Goal: Check status: Check status

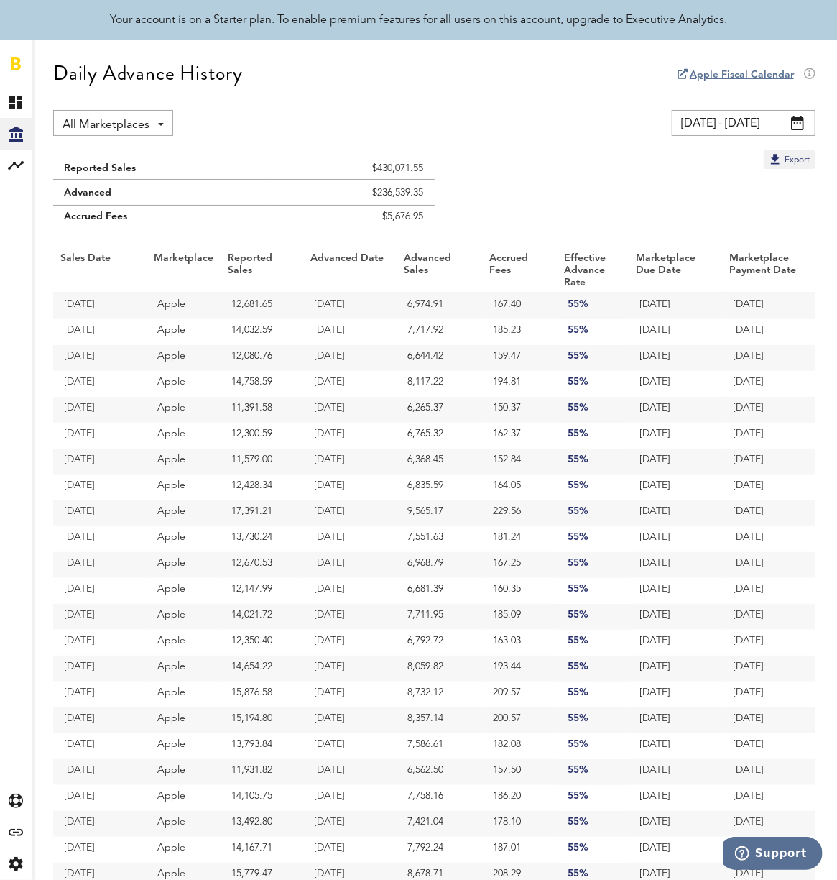
click at [722, 127] on input "[DATE] - [DATE]" at bounding box center [744, 123] width 144 height 26
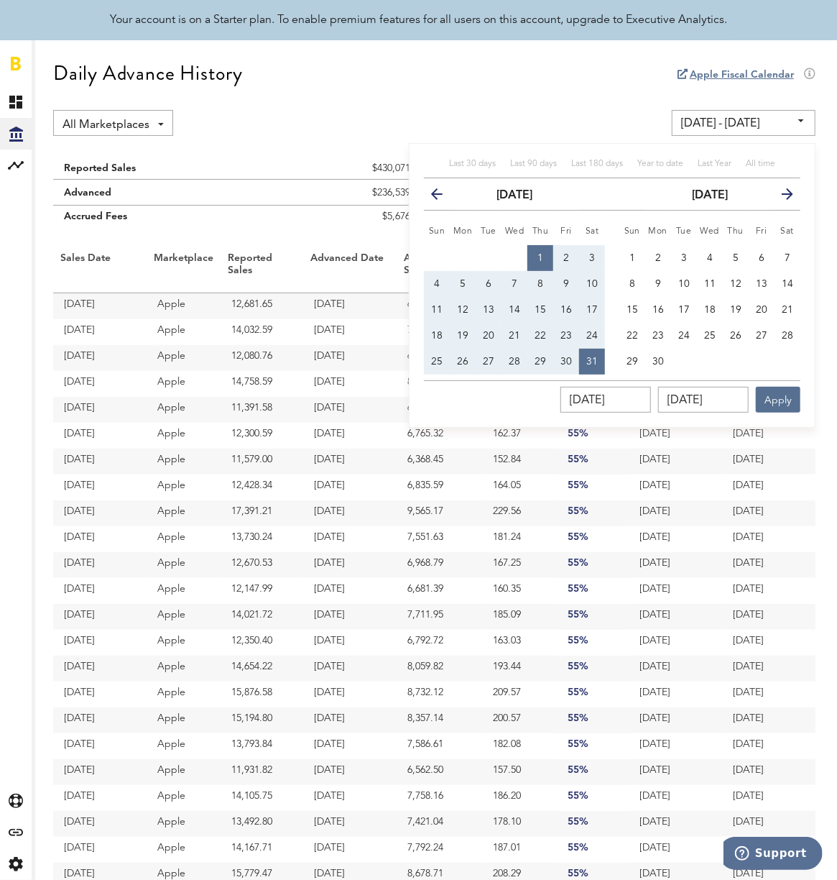
click at [782, 197] on icon "button" at bounding box center [782, 197] width 0 height 0
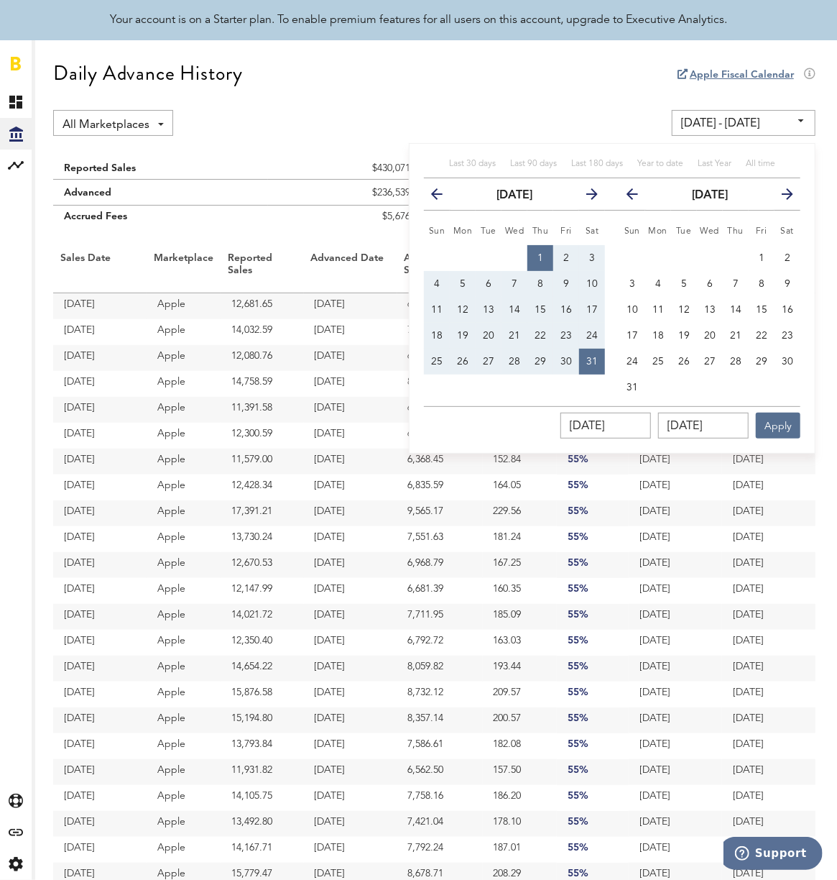
click at [780, 193] on button "next" at bounding box center [782, 194] width 26 height 20
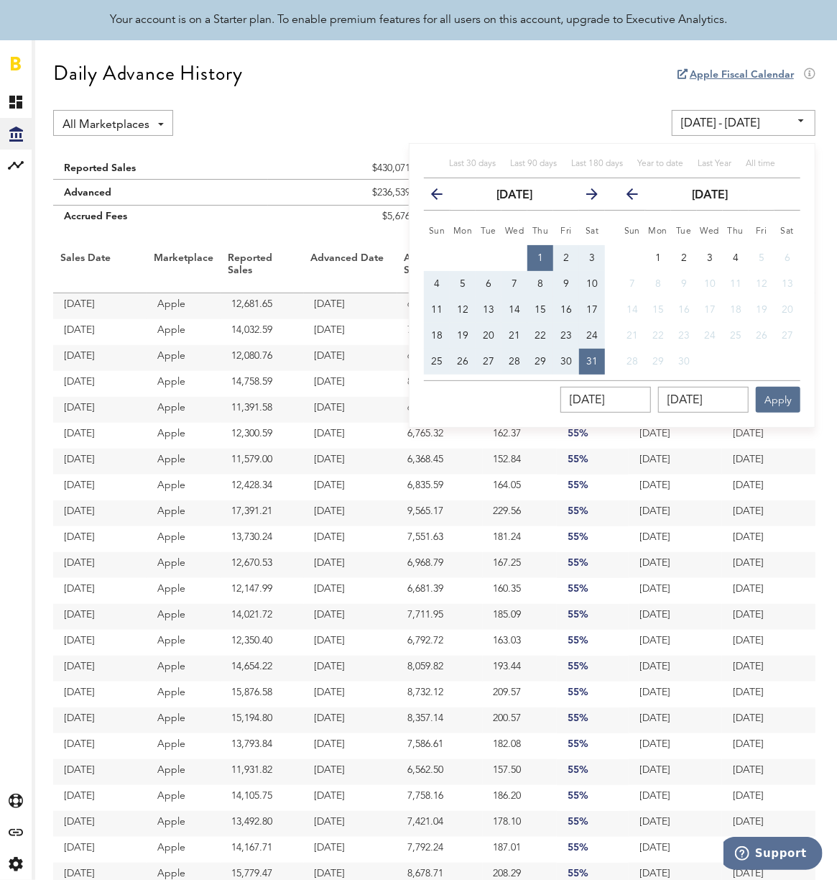
click at [540, 257] on span "1" at bounding box center [540, 258] width 6 height 10
type input "[DATE] - [DATE]"
type input "[DATE]"
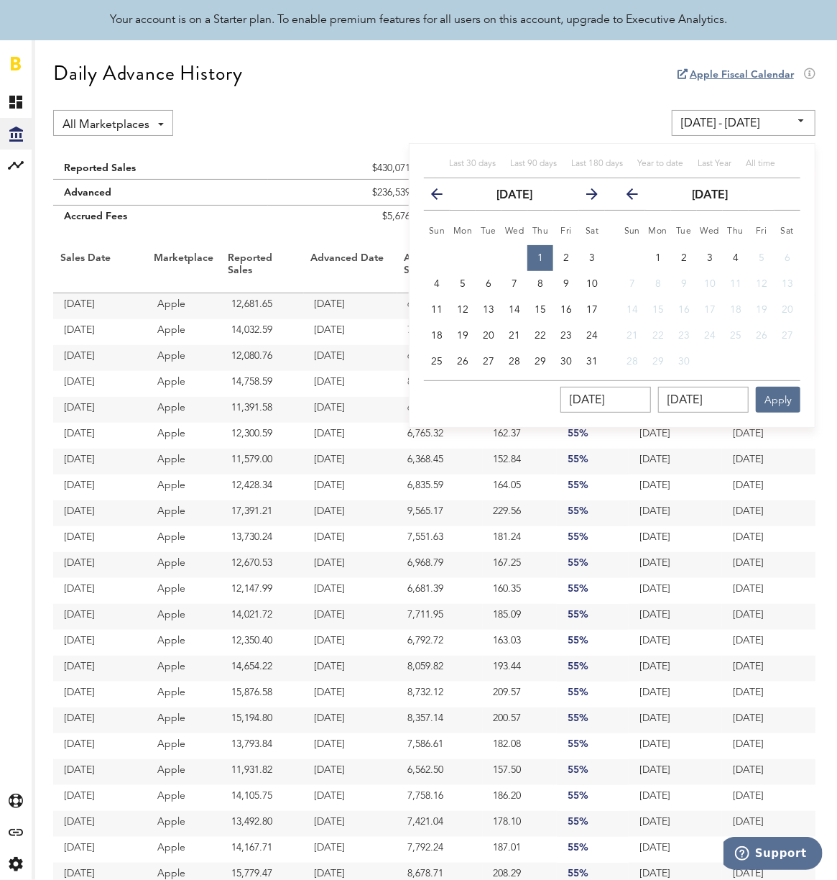
click at [586, 197] on icon "button" at bounding box center [586, 197] width 0 height 0
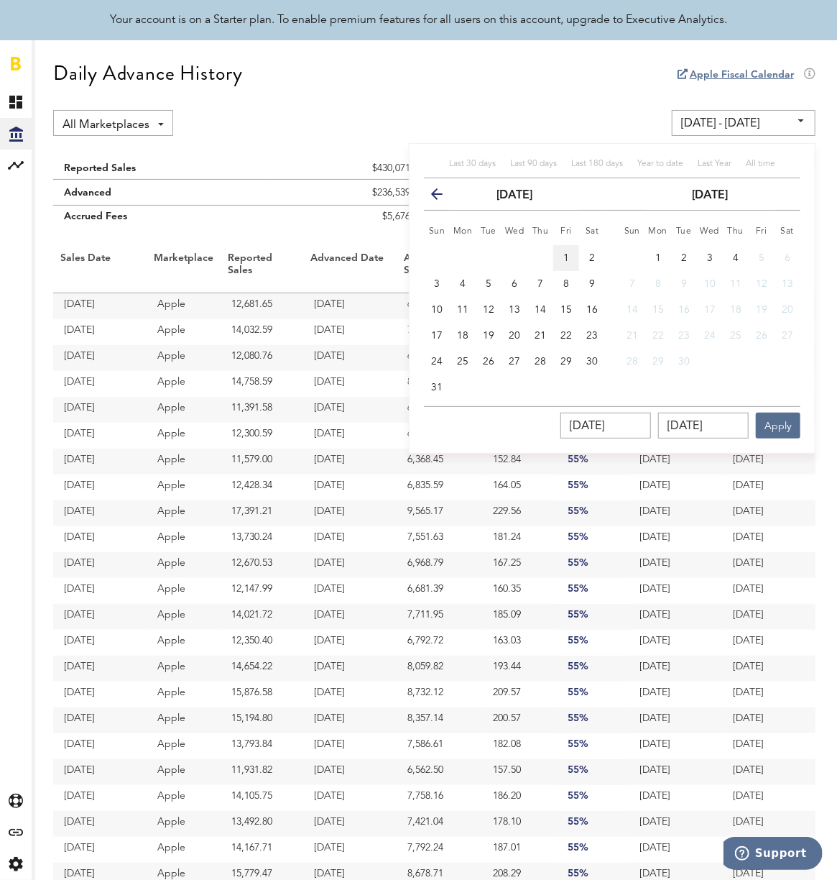
click at [567, 257] on span "1" at bounding box center [566, 258] width 6 height 10
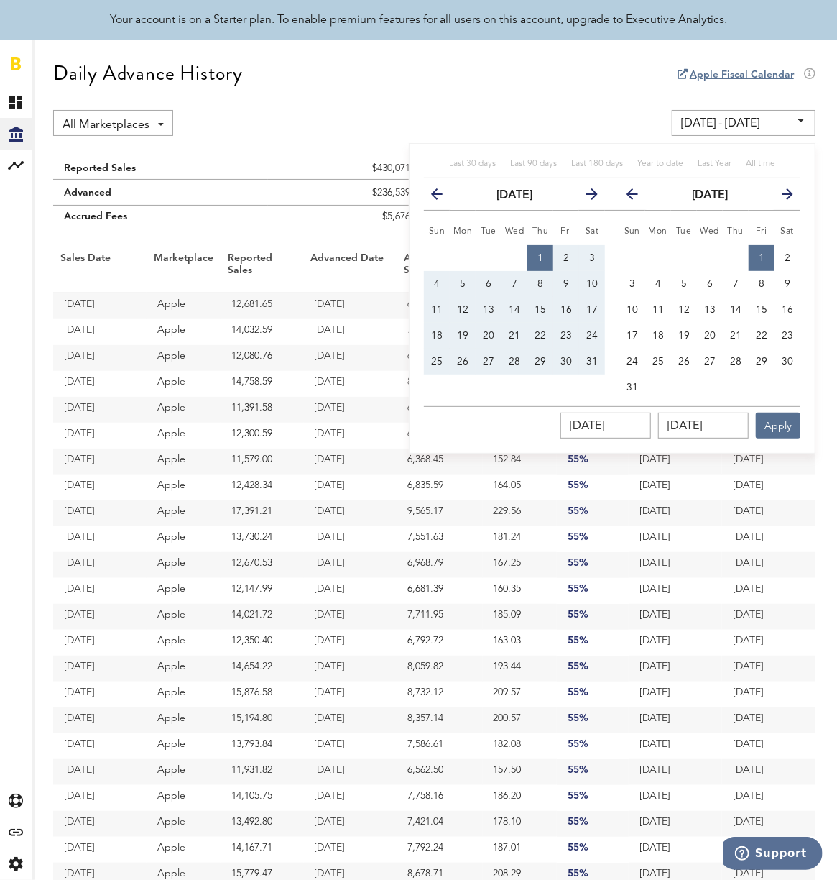
type input "[DATE] - [DATE]"
type input "[DATE]"
click at [638, 197] on icon "button" at bounding box center [638, 197] width 0 height 0
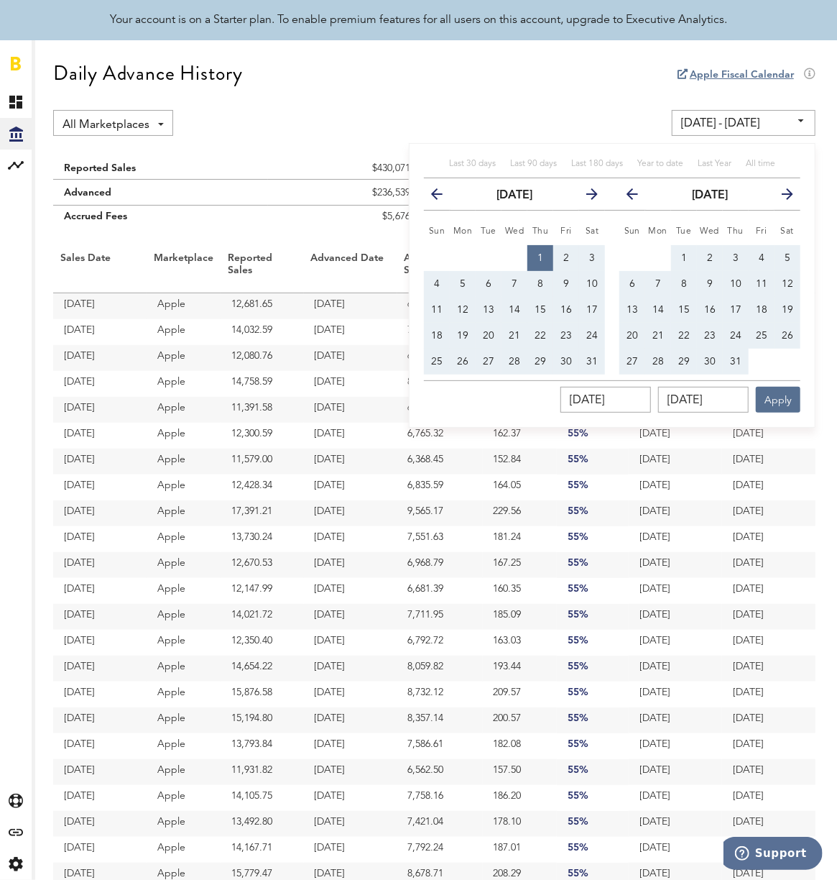
click at [782, 197] on icon "button" at bounding box center [782, 197] width 0 height 0
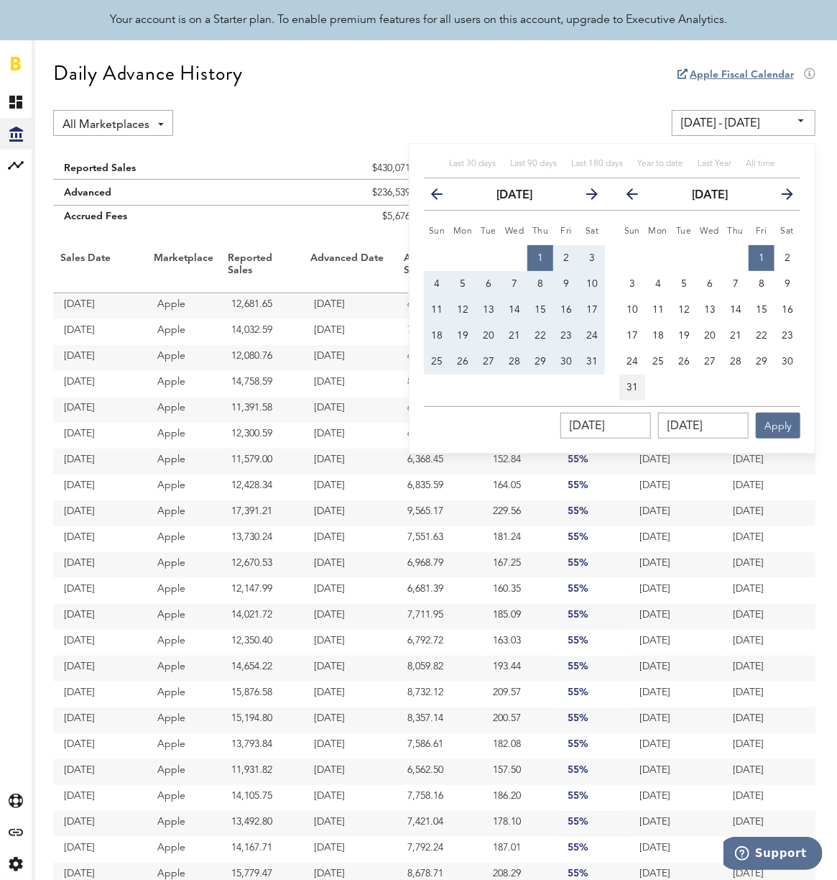
click at [627, 386] on span "31" at bounding box center [632, 387] width 11 height 10
type input "[DATE] - [DATE]"
type input "[DATE]"
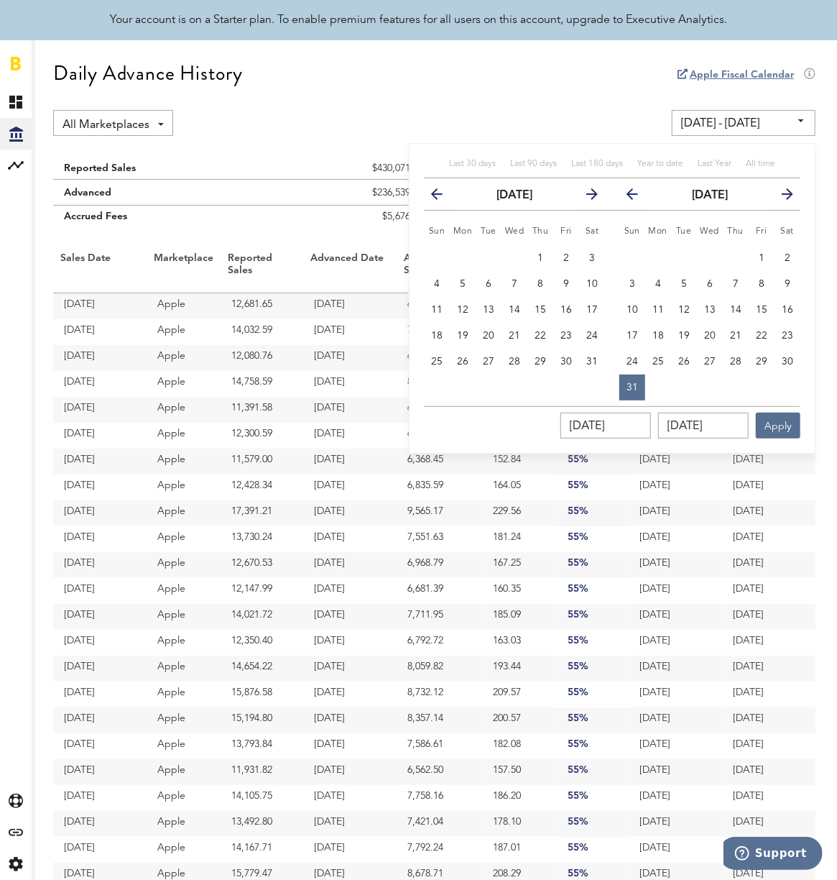
click at [586, 197] on icon "button" at bounding box center [586, 197] width 0 height 0
click at [593, 193] on th "next" at bounding box center [592, 194] width 26 height 32
click at [782, 197] on icon "button" at bounding box center [782, 197] width 0 height 0
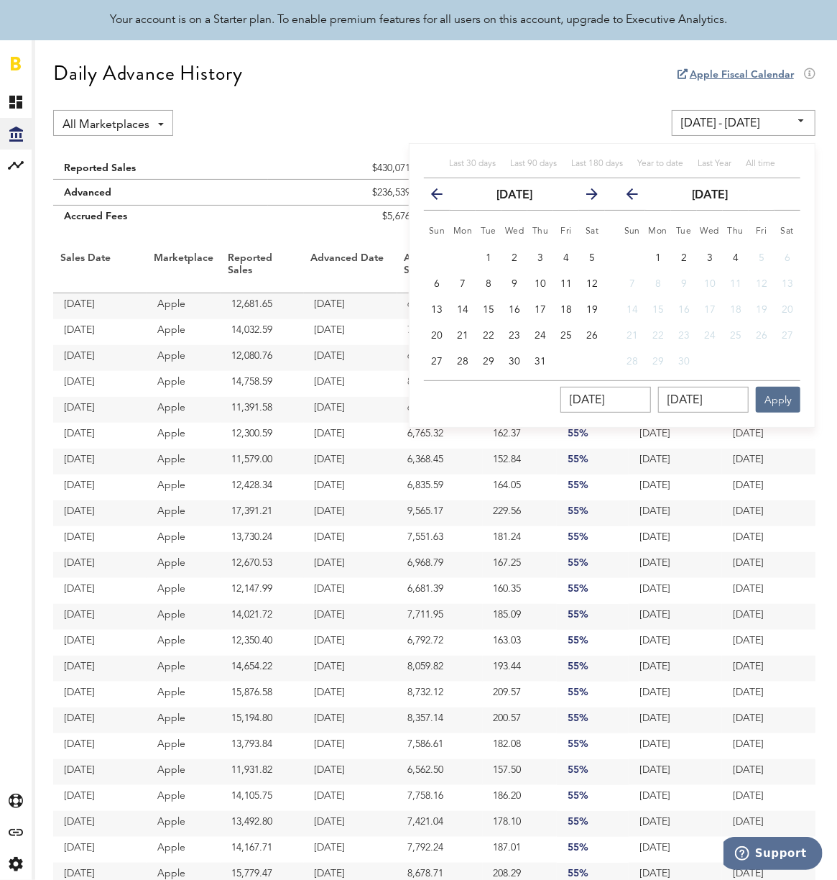
click at [586, 197] on icon "button" at bounding box center [586, 197] width 0 height 0
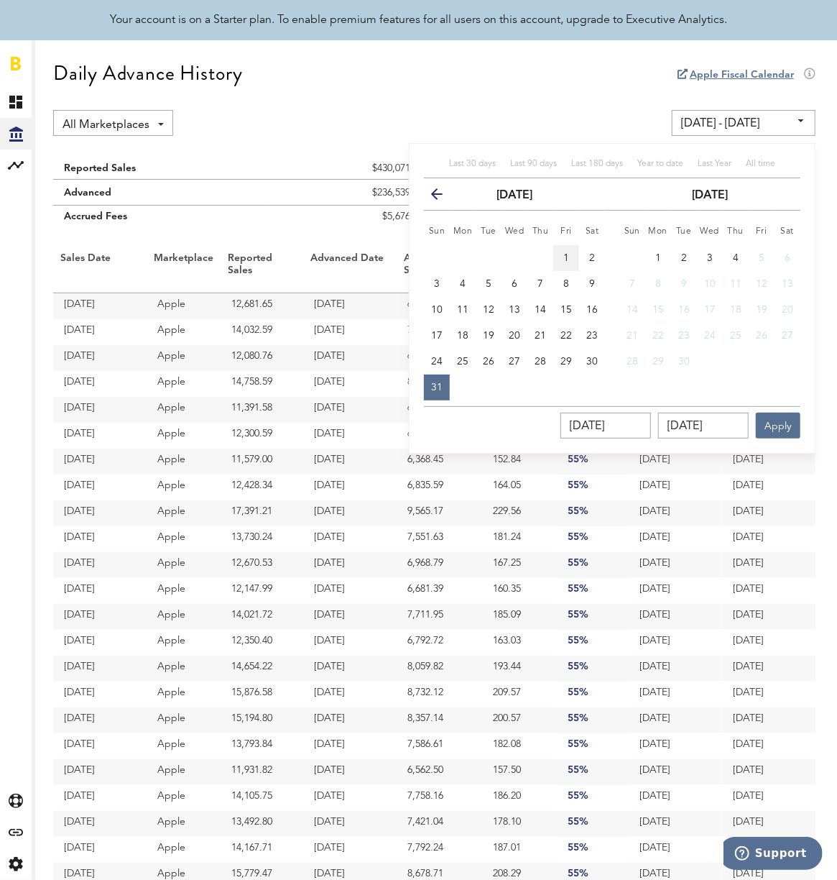
click at [568, 254] on span "1" at bounding box center [566, 258] width 6 height 10
type input "[DATE] - [DATE]"
type input "[DATE]"
click at [437, 385] on span "31" at bounding box center [436, 387] width 11 height 10
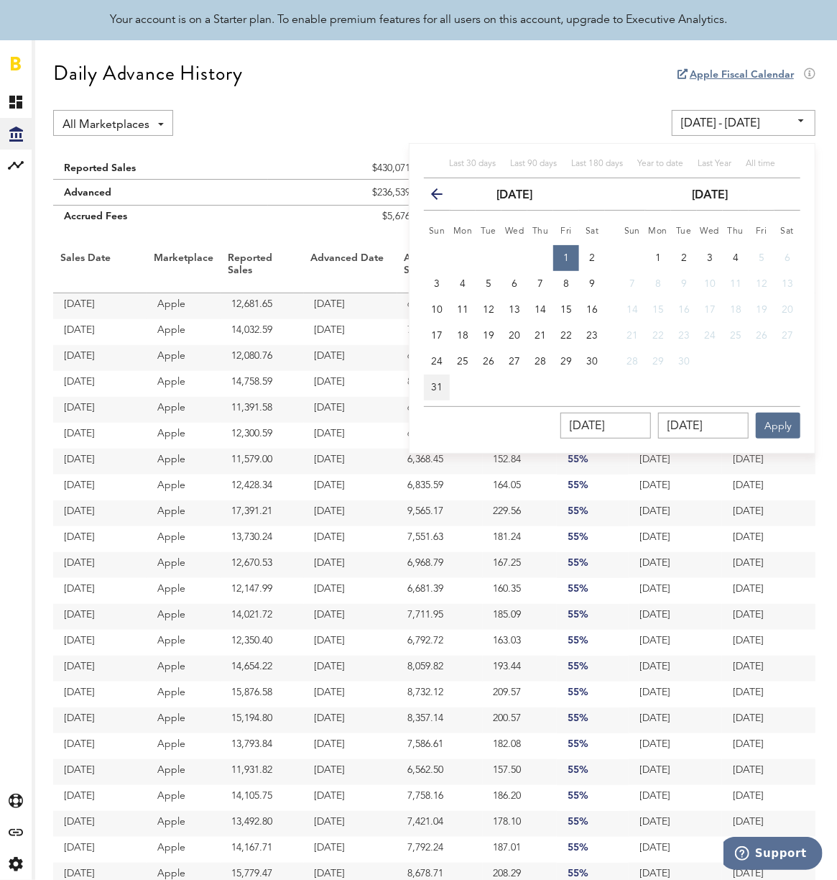
type input "[DATE] - [DATE]"
type input "[DATE]"
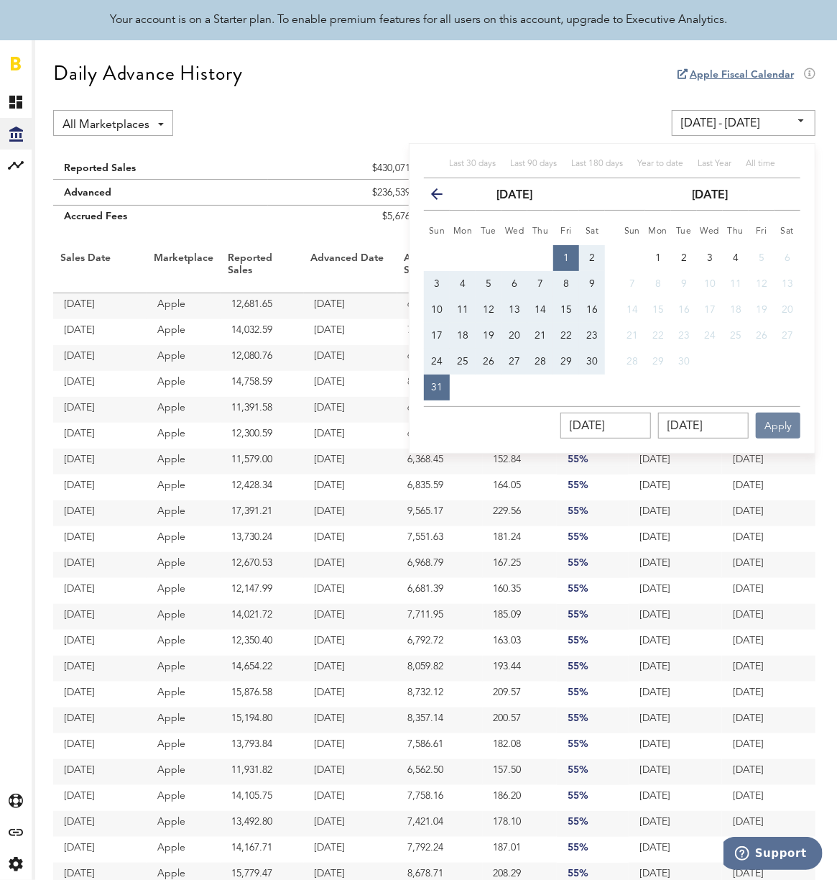
click at [780, 428] on button "Apply" at bounding box center [778, 425] width 45 height 26
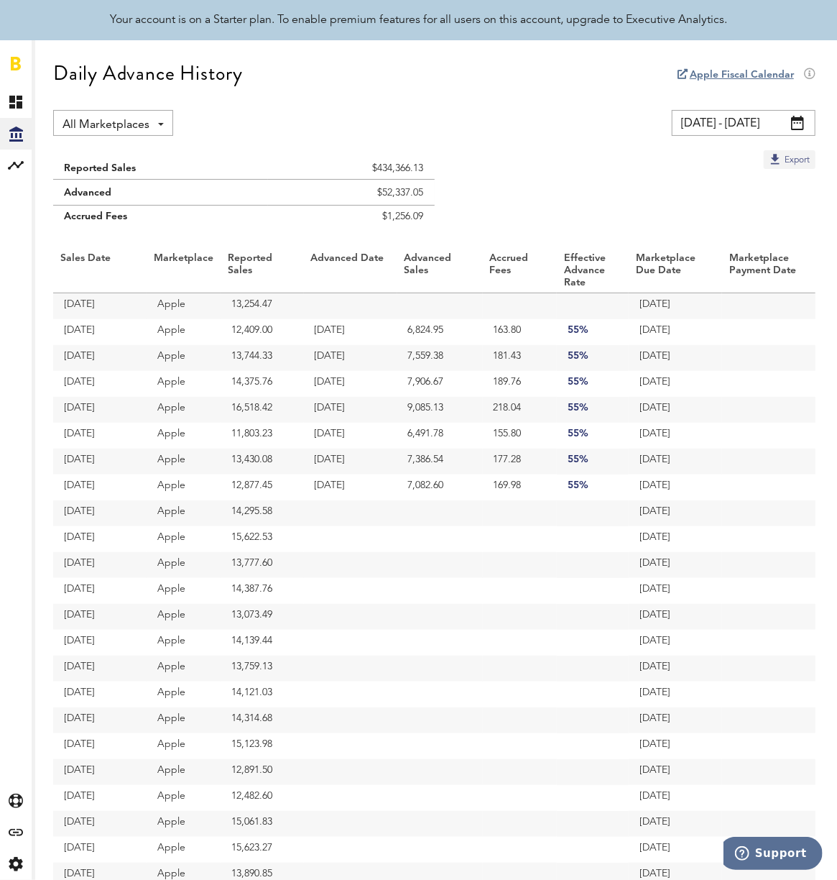
click at [791, 158] on button "Export" at bounding box center [790, 159] width 52 height 19
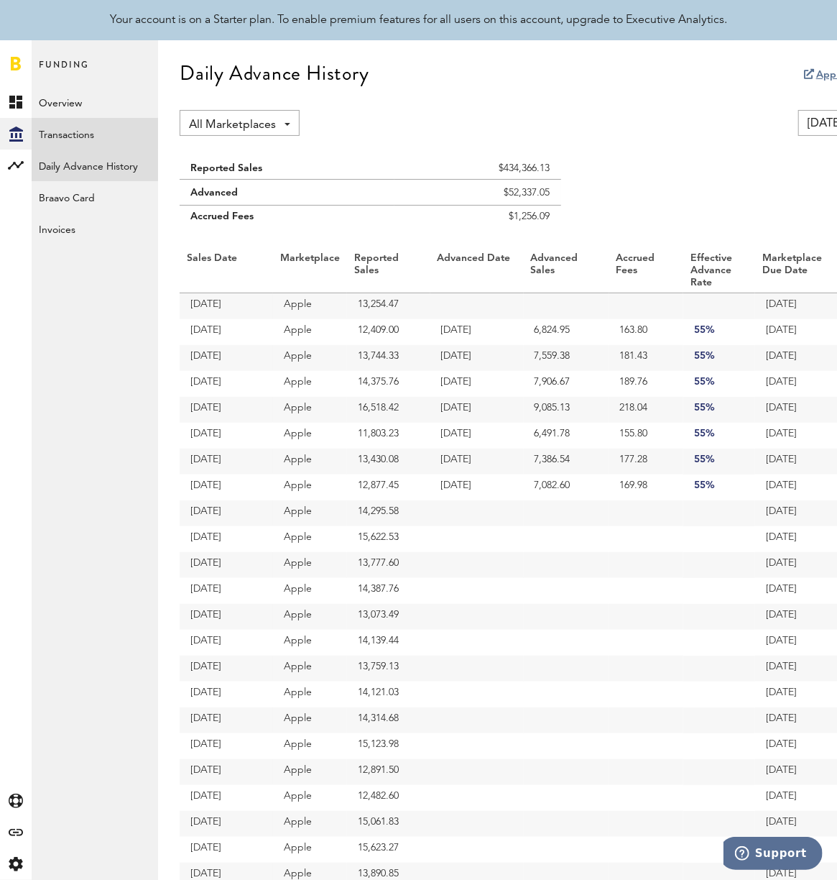
click at [72, 139] on link "Transactions" at bounding box center [95, 134] width 126 height 32
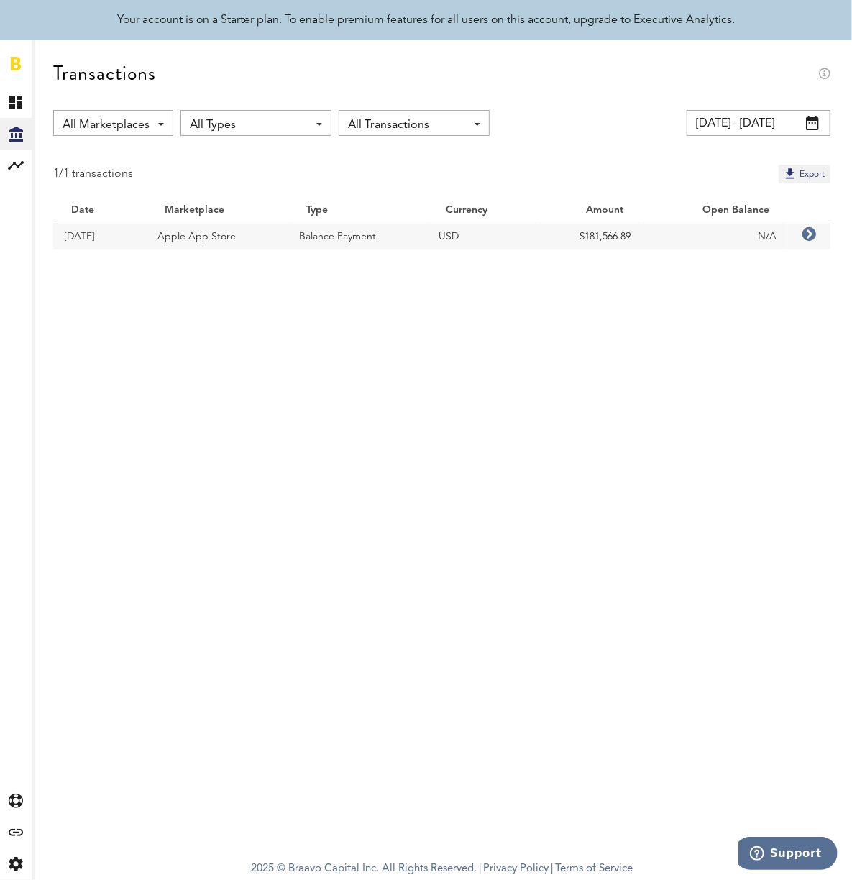
click at [806, 234] on icon at bounding box center [808, 234] width 14 height 14
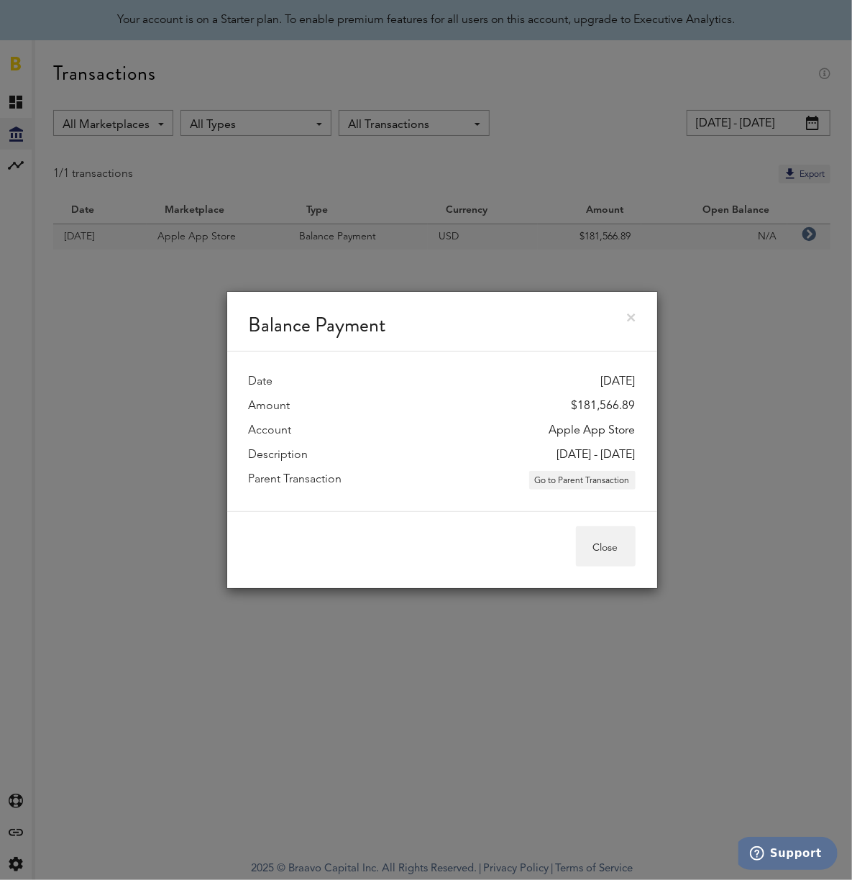
click at [144, 535] on div "Balance Payment Date [DATE] Amount $181,566.89 Account Apple App Store Descript…" at bounding box center [442, 440] width 820 height 880
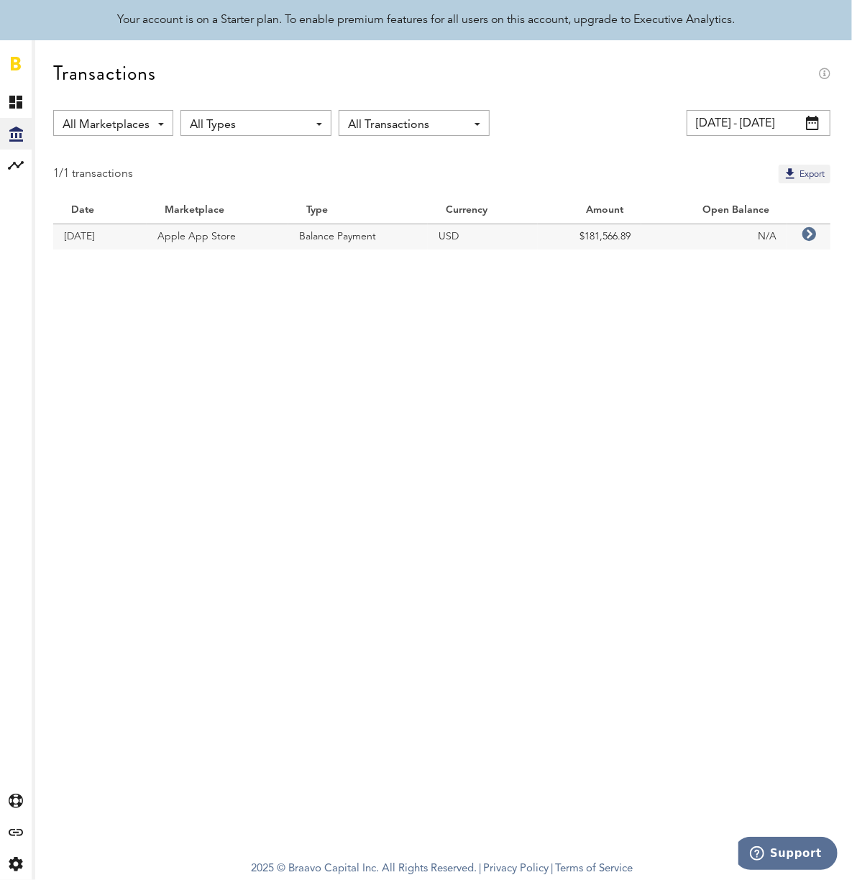
click at [170, 125] on div "All Marketplaces All Marketplaces Apple App Store Google Play Stripe" at bounding box center [113, 123] width 120 height 26
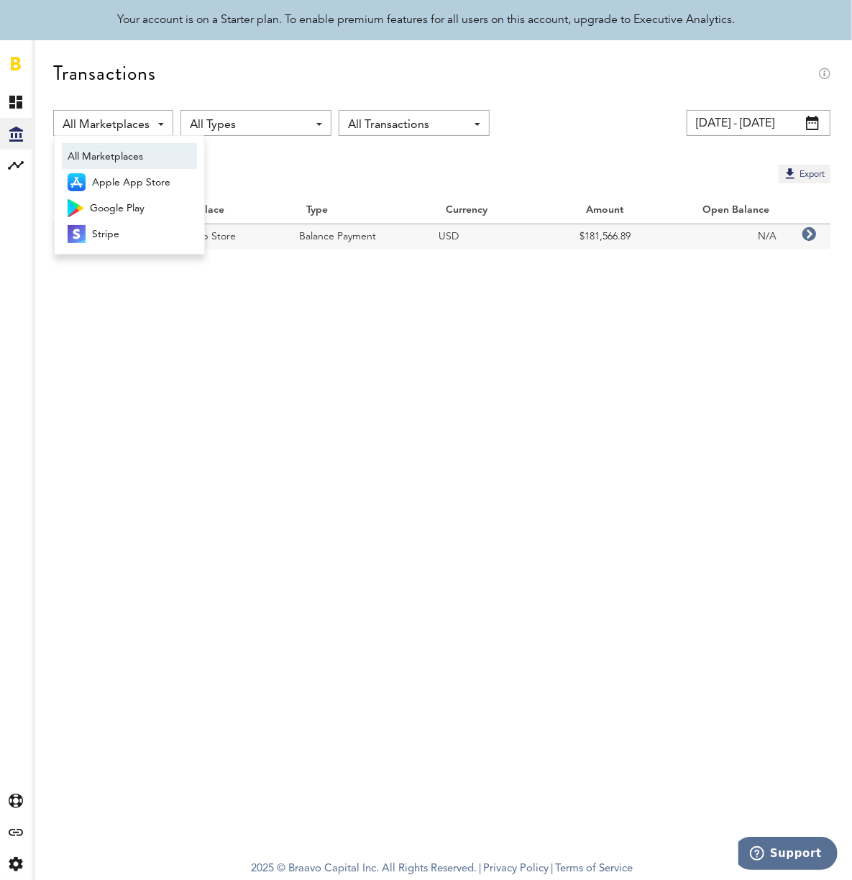
click at [127, 154] on span "All Marketplaces" at bounding box center [130, 156] width 124 height 24
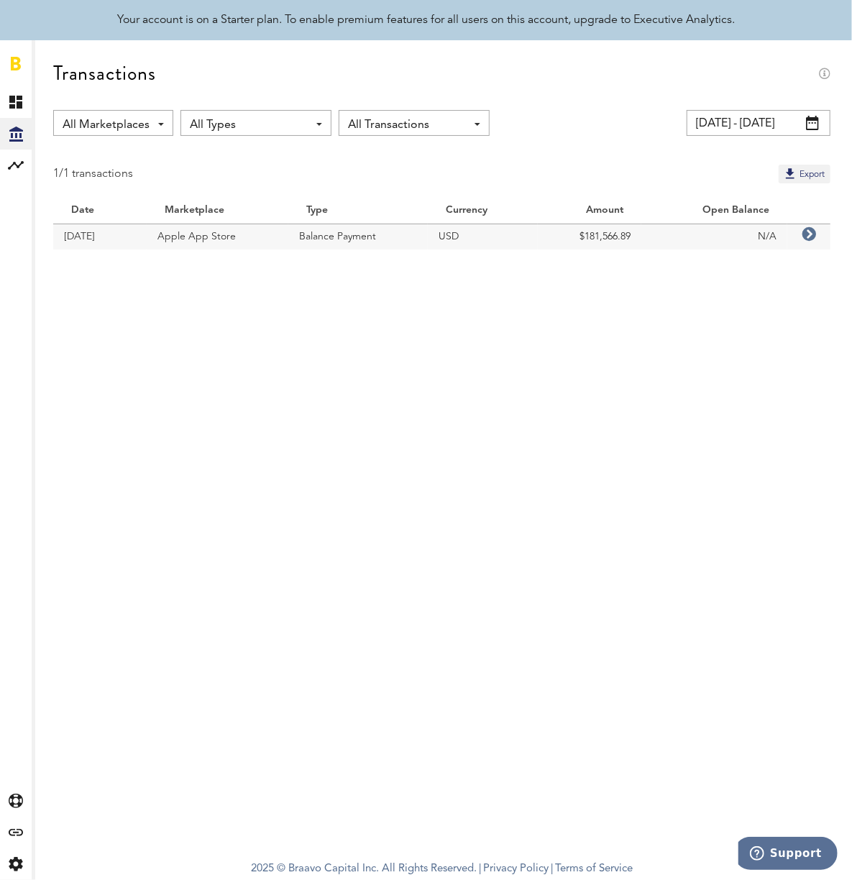
click at [244, 116] on span "All Types" at bounding box center [249, 125] width 118 height 24
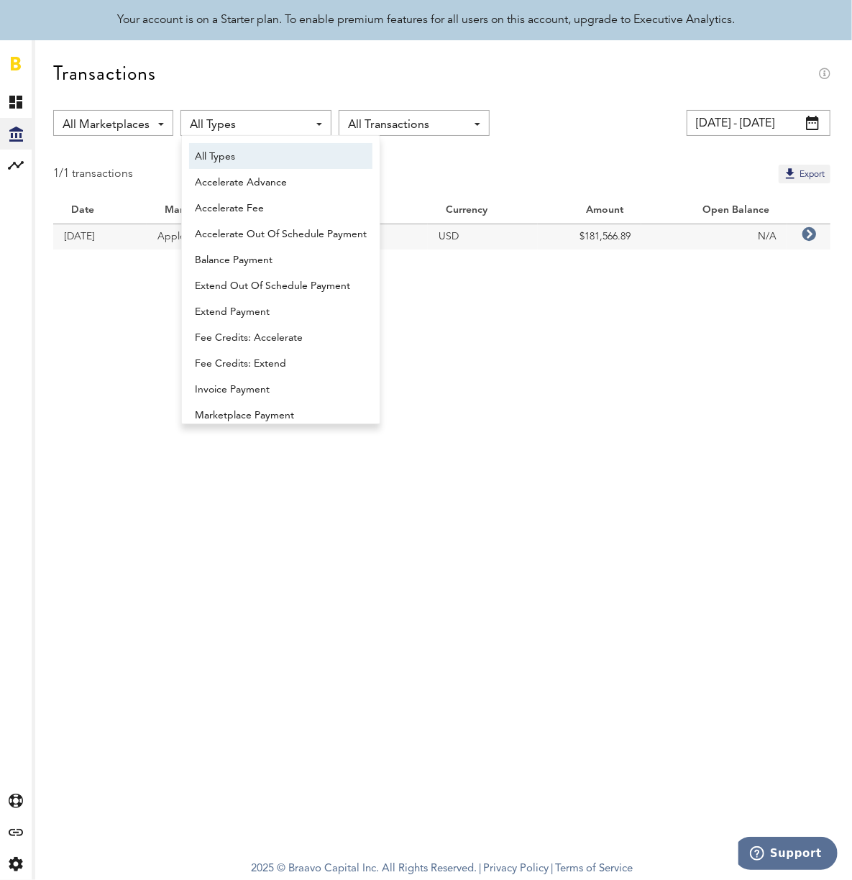
click at [234, 150] on span "All Types" at bounding box center [281, 156] width 172 height 24
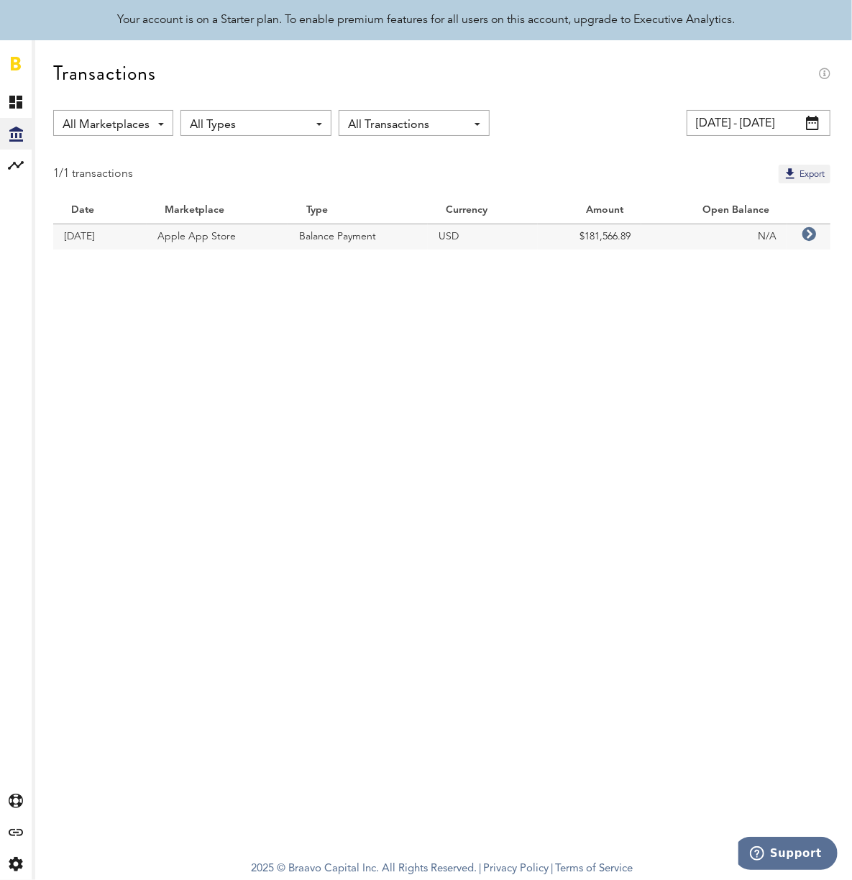
click at [386, 118] on span "All Transactions" at bounding box center [407, 125] width 118 height 24
click at [378, 181] on span "All Transactions" at bounding box center [414, 182] width 122 height 24
click at [542, 334] on div "Transactions All Marketplaces All Marketplaces Apple App Store Google Play Stri…" at bounding box center [442, 445] width 820 height 811
click at [813, 124] on span at bounding box center [812, 123] width 13 height 14
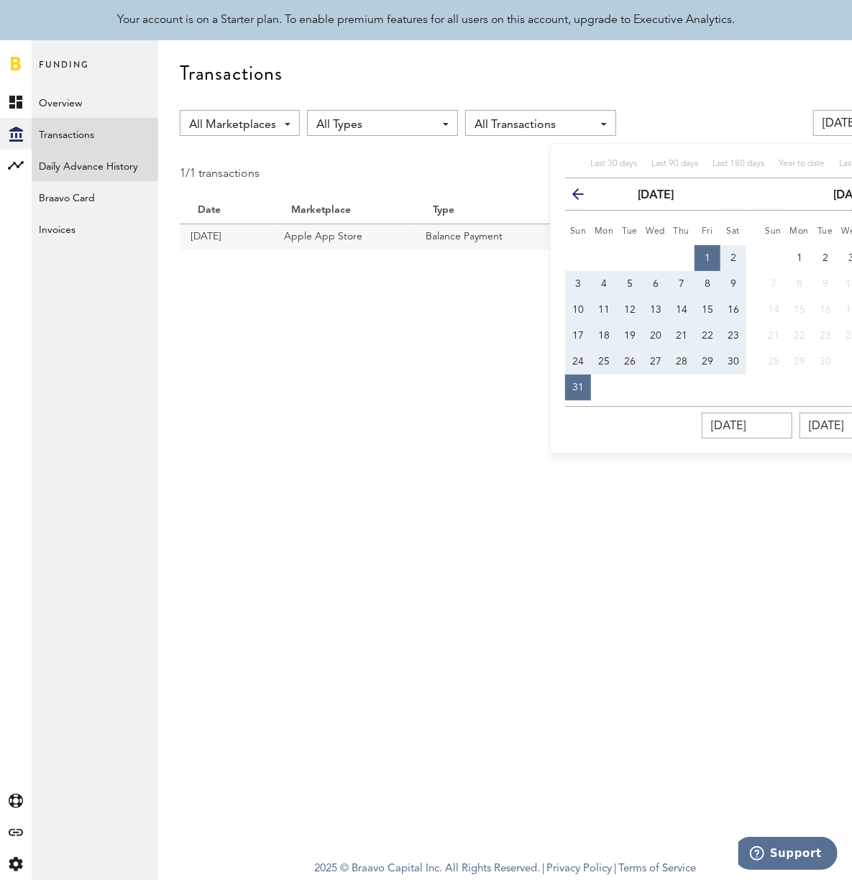
click at [101, 167] on link "Daily Advance History" at bounding box center [95, 165] width 126 height 32
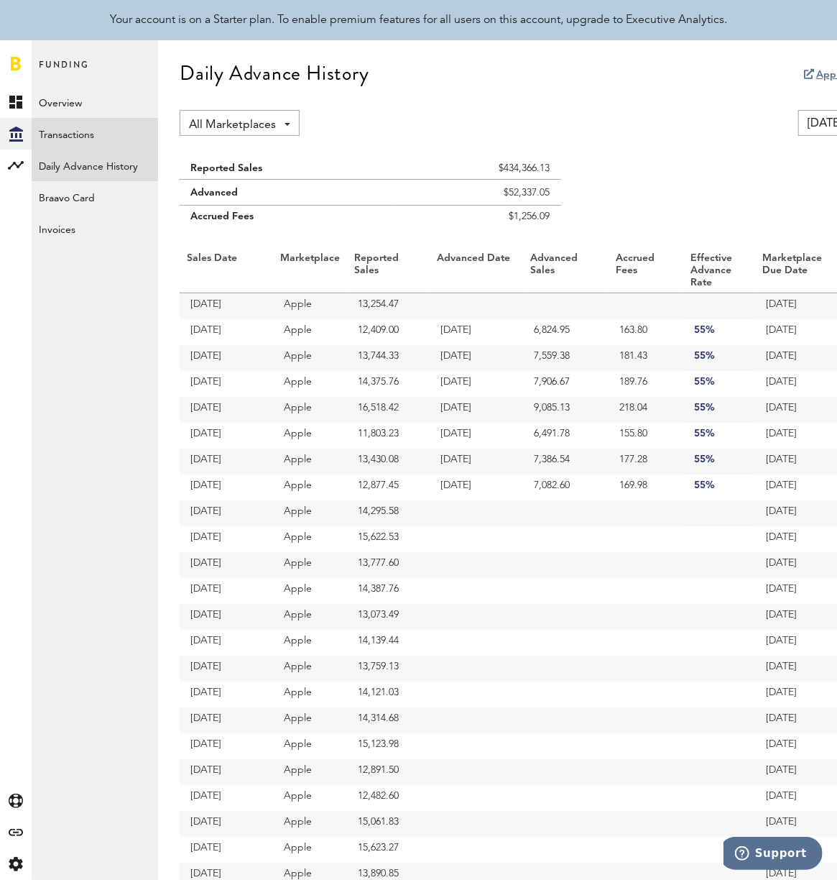
click at [96, 139] on link "Transactions" at bounding box center [95, 134] width 126 height 32
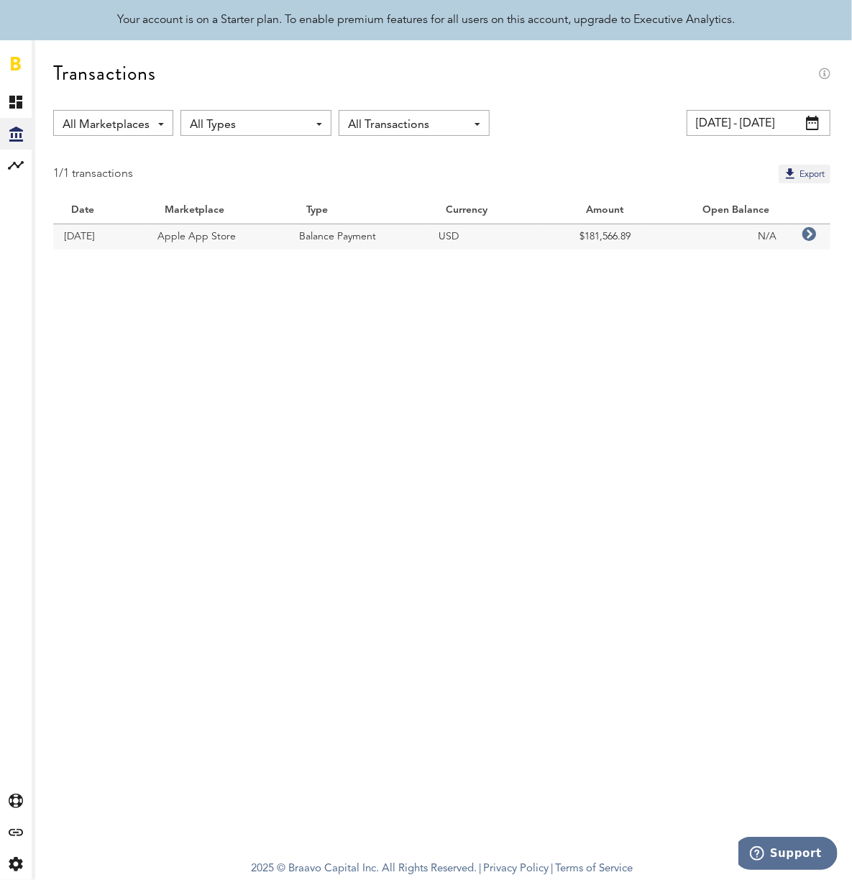
click at [446, 122] on span "All Transactions" at bounding box center [407, 125] width 118 height 24
click at [280, 127] on span "All Types" at bounding box center [249, 125] width 118 height 24
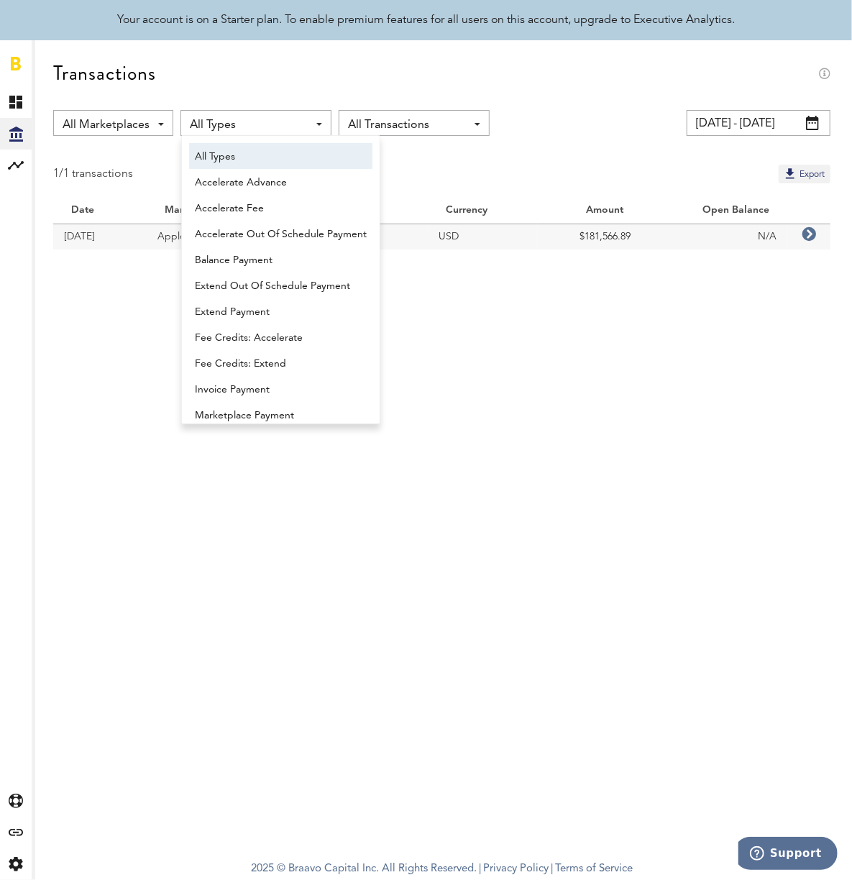
click at [262, 164] on span "All Types" at bounding box center [281, 156] width 172 height 24
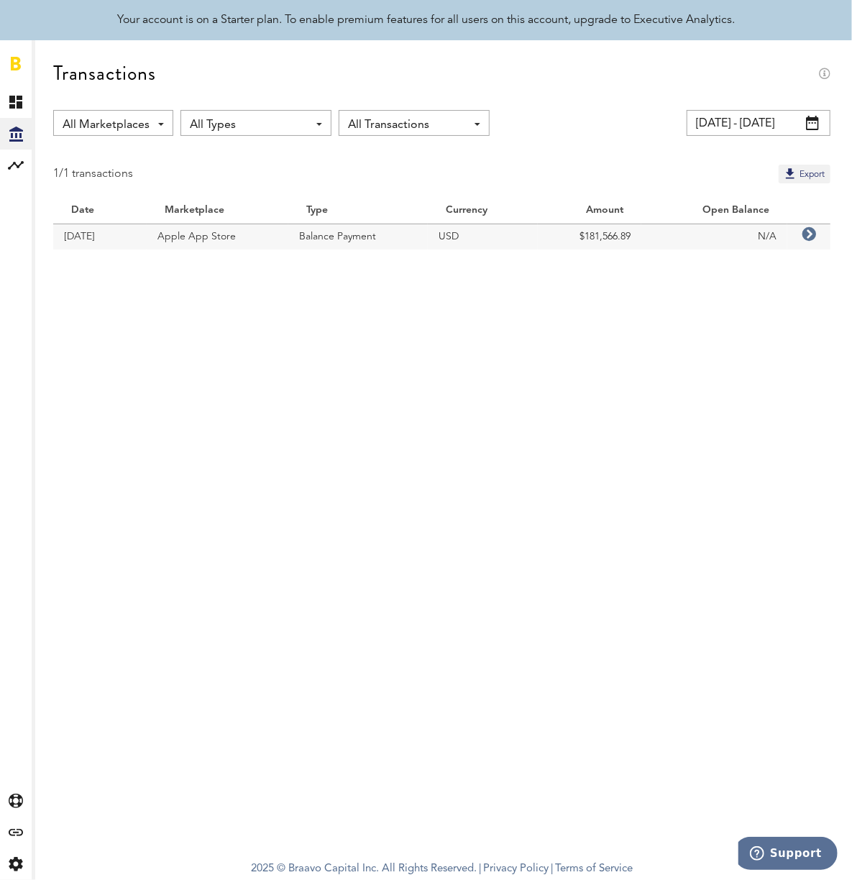
click at [139, 128] on span "All Marketplaces" at bounding box center [106, 125] width 87 height 24
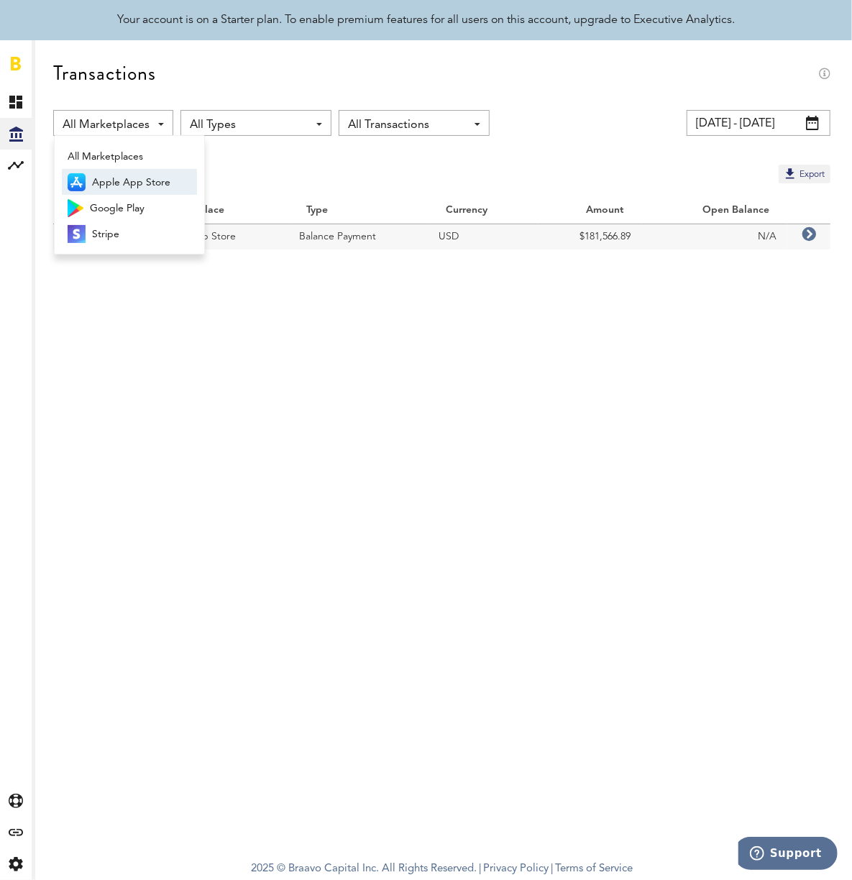
click at [159, 185] on span "Apple App Store" at bounding box center [141, 182] width 99 height 24
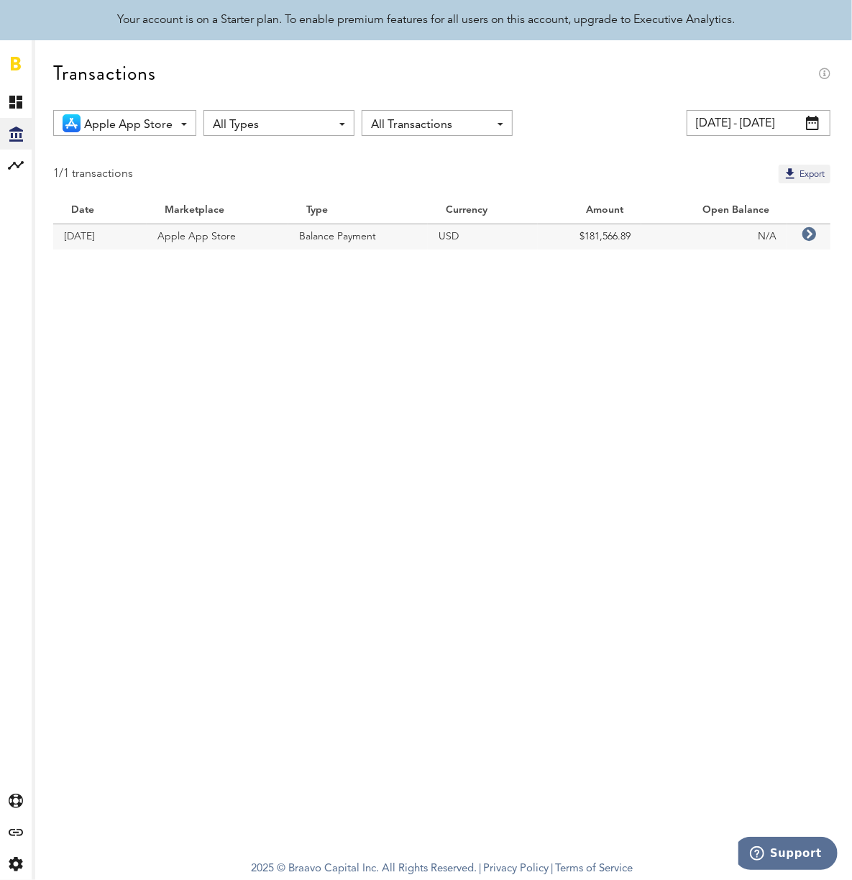
click at [138, 126] on span "Apple App Store" at bounding box center [128, 125] width 88 height 24
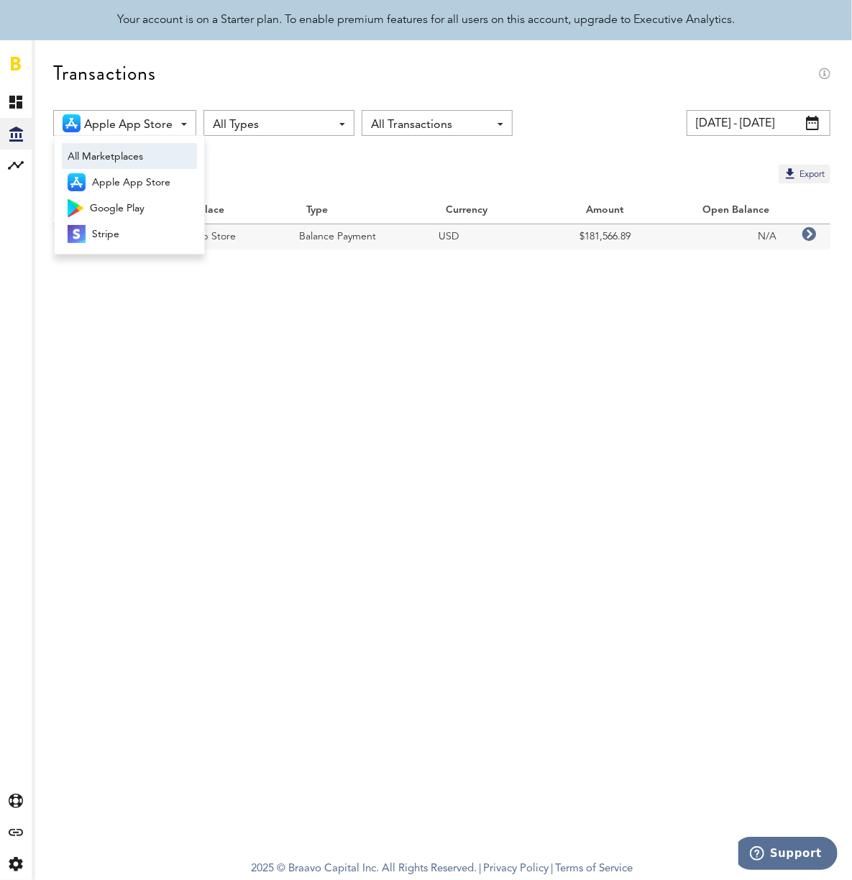
click at [129, 156] on span "All Marketplaces" at bounding box center [130, 156] width 124 height 24
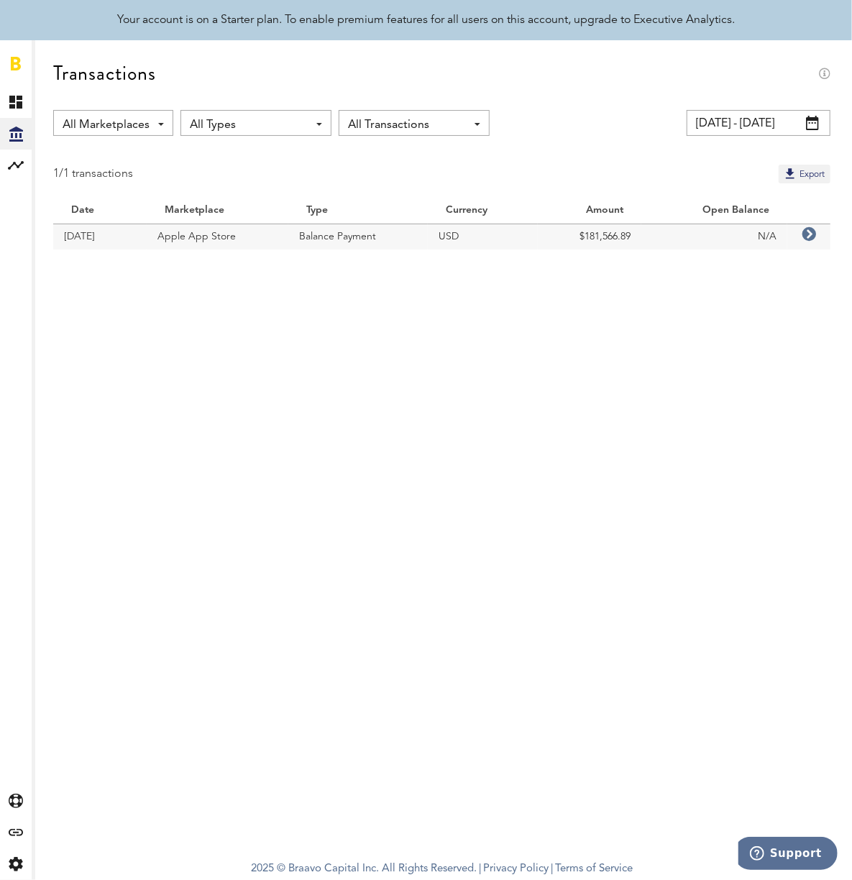
drag, startPoint x: 740, startPoint y: 279, endPoint x: 790, endPoint y: 247, distance: 59.4
click at [740, 279] on div "Transactions All Marketplaces All Marketplaces Apple App Store Google Play Stri…" at bounding box center [442, 166] width 820 height 252
click at [808, 231] on icon at bounding box center [808, 234] width 14 height 14
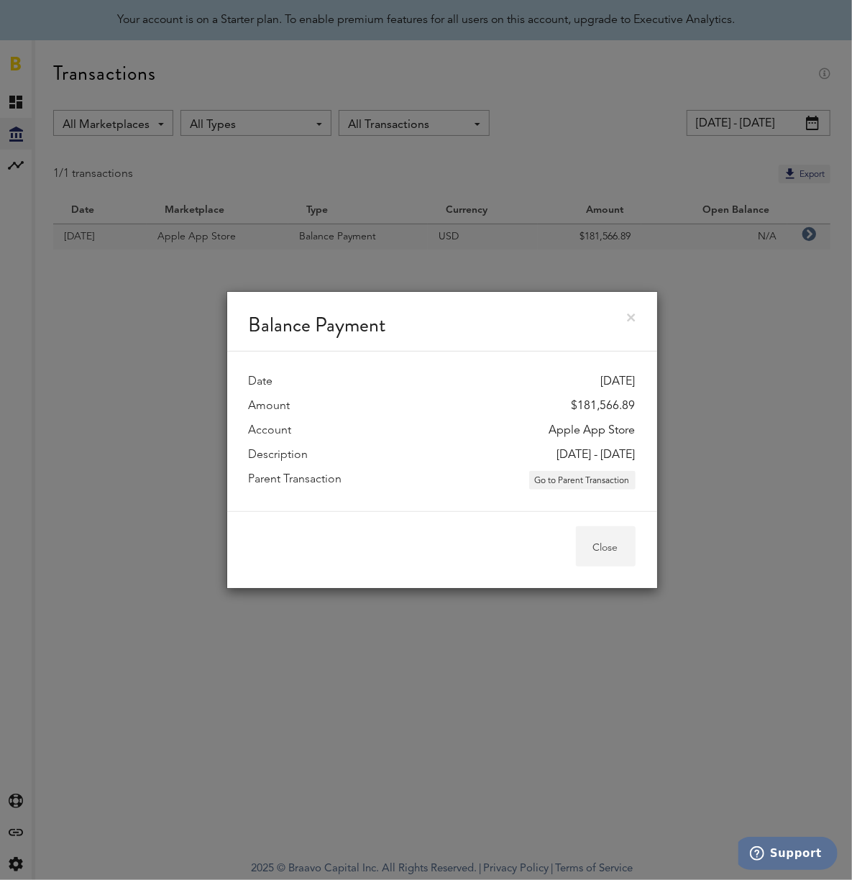
click at [621, 548] on button "Close" at bounding box center [606, 546] width 60 height 40
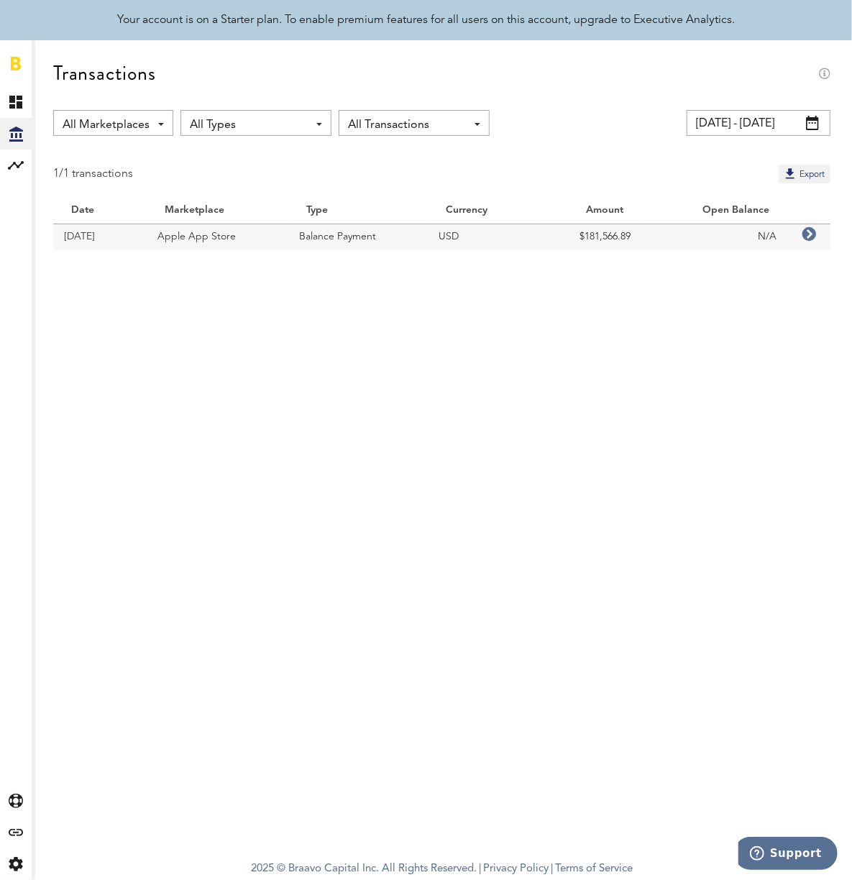
click at [802, 239] on icon at bounding box center [808, 234] width 14 height 14
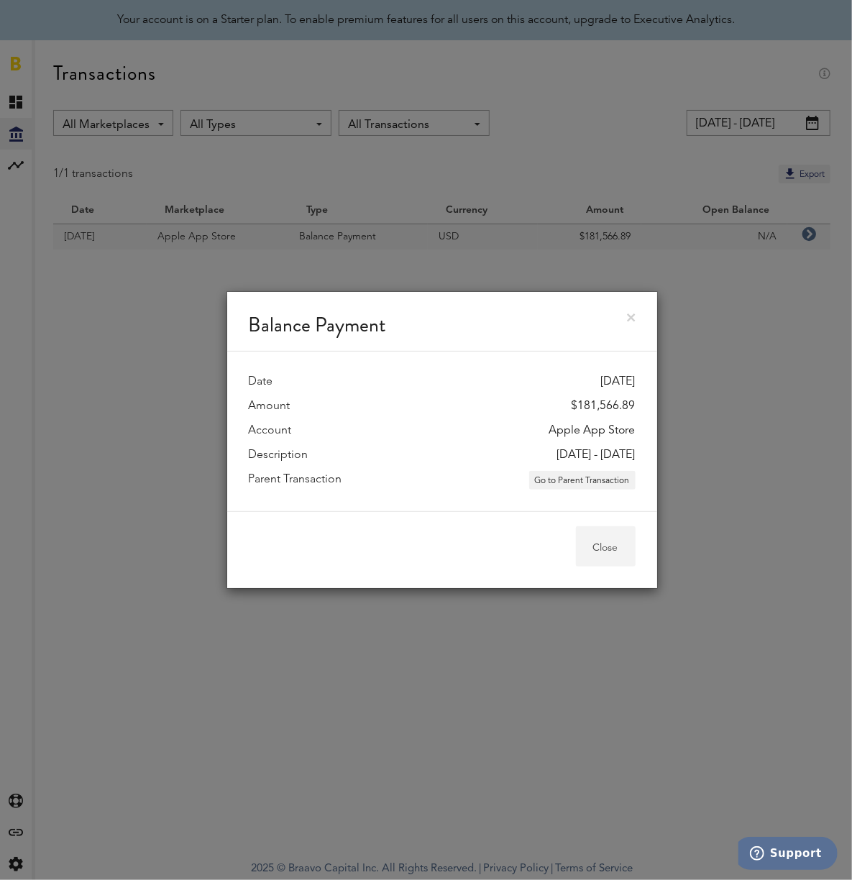
click at [610, 544] on button "Close" at bounding box center [606, 546] width 60 height 40
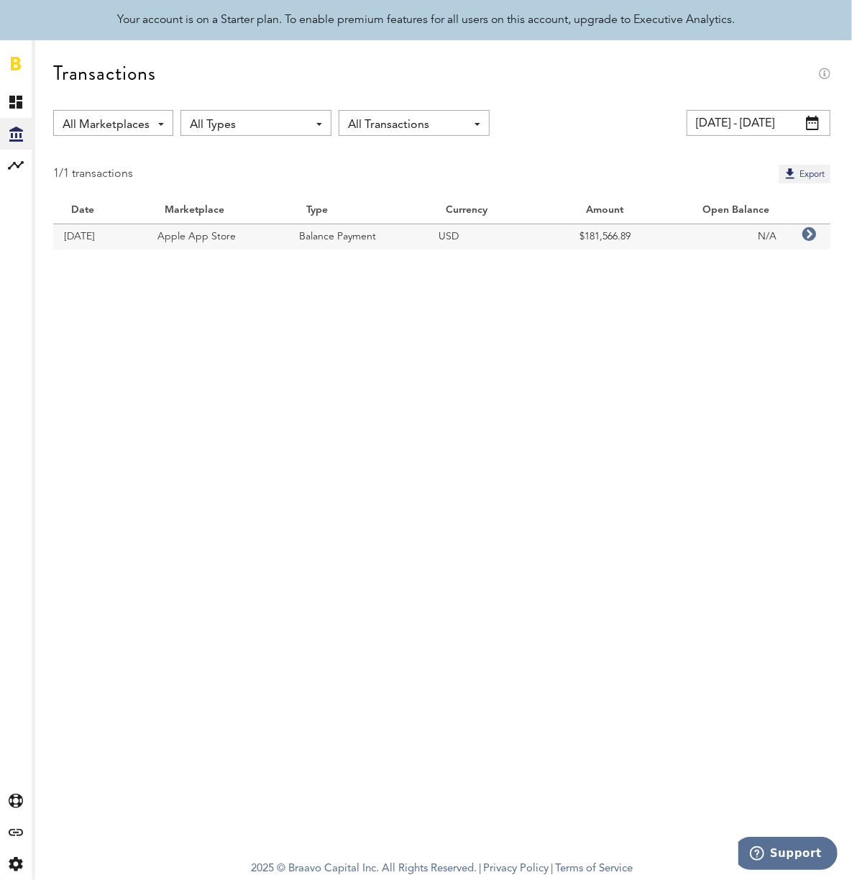
click at [427, 125] on span "All Transactions" at bounding box center [407, 125] width 118 height 24
click at [404, 181] on span "All Transactions" at bounding box center [414, 182] width 122 height 24
click at [794, 124] on input "[DATE] - [DATE]" at bounding box center [758, 123] width 144 height 26
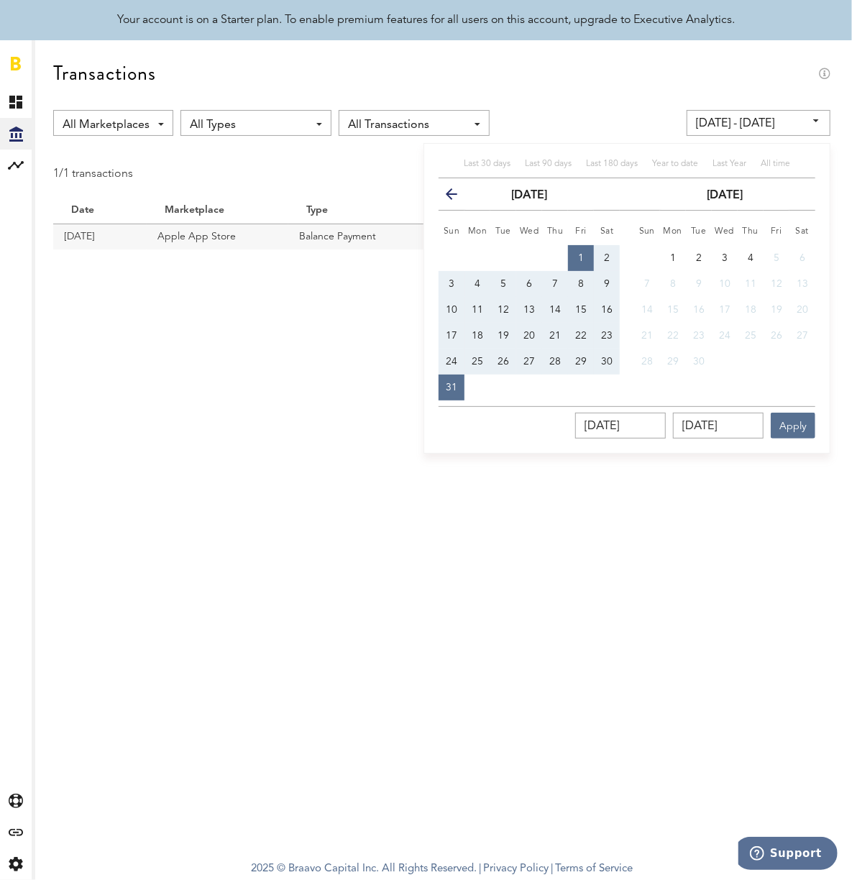
click at [578, 253] on span "1" at bounding box center [581, 258] width 6 height 10
type input "[DATE] - [DATE]"
type input "[DATE]"
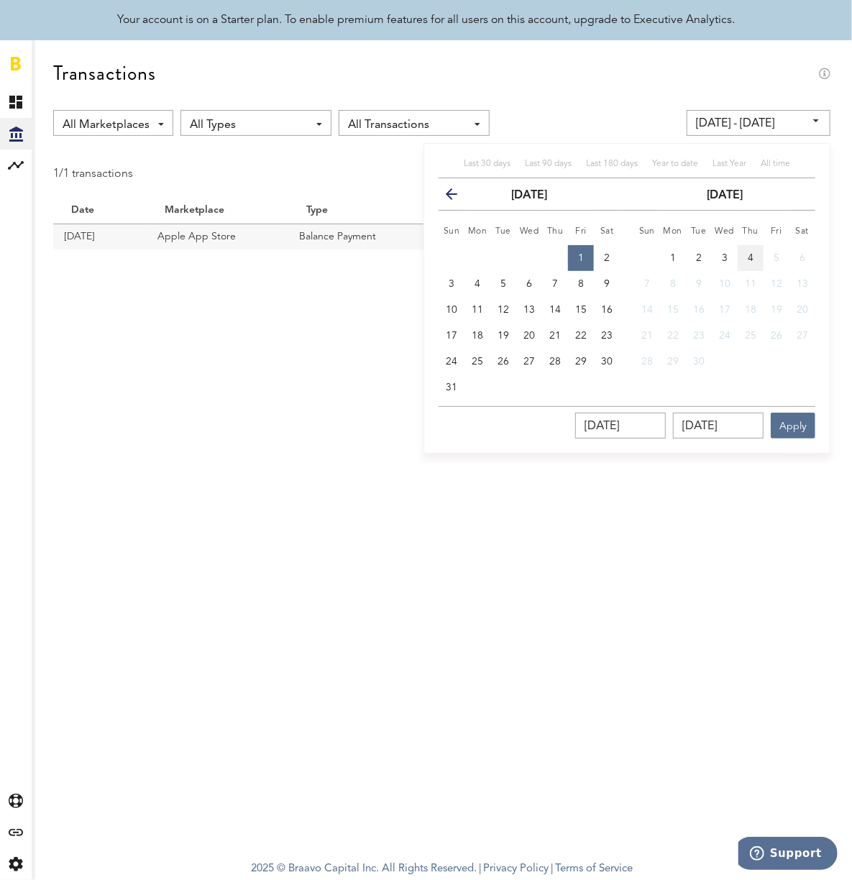
click at [751, 257] on span "4" at bounding box center [750, 258] width 6 height 10
type input "08/01/25 - 09/04/25"
type input "09/04/2025"
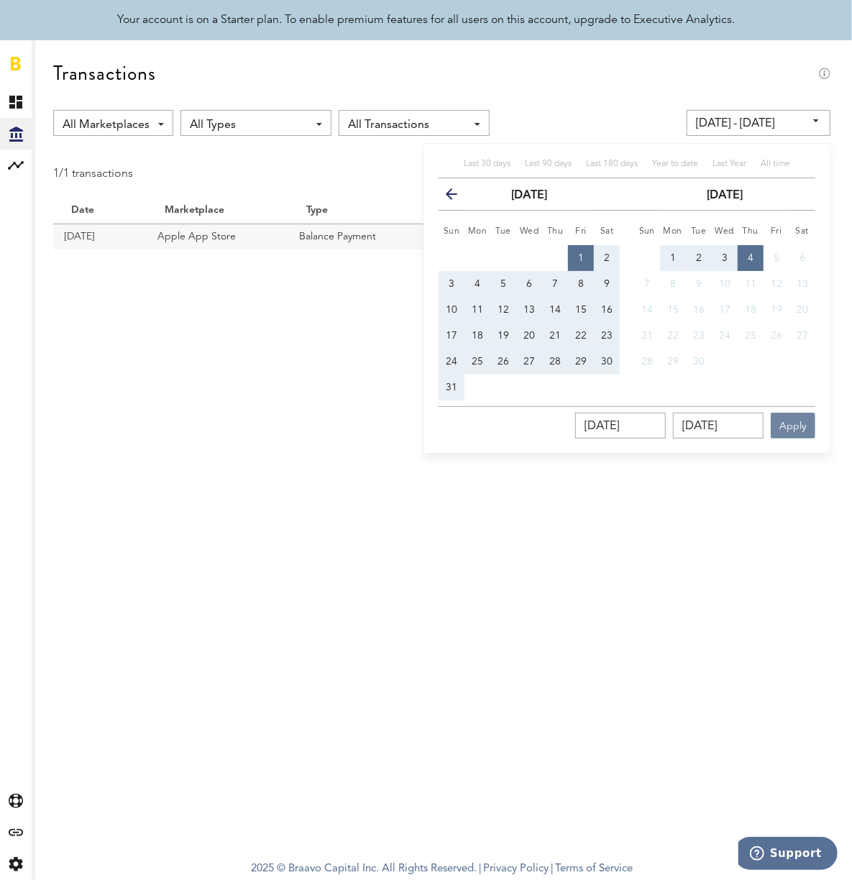
click at [799, 424] on button "Apply" at bounding box center [792, 425] width 45 height 26
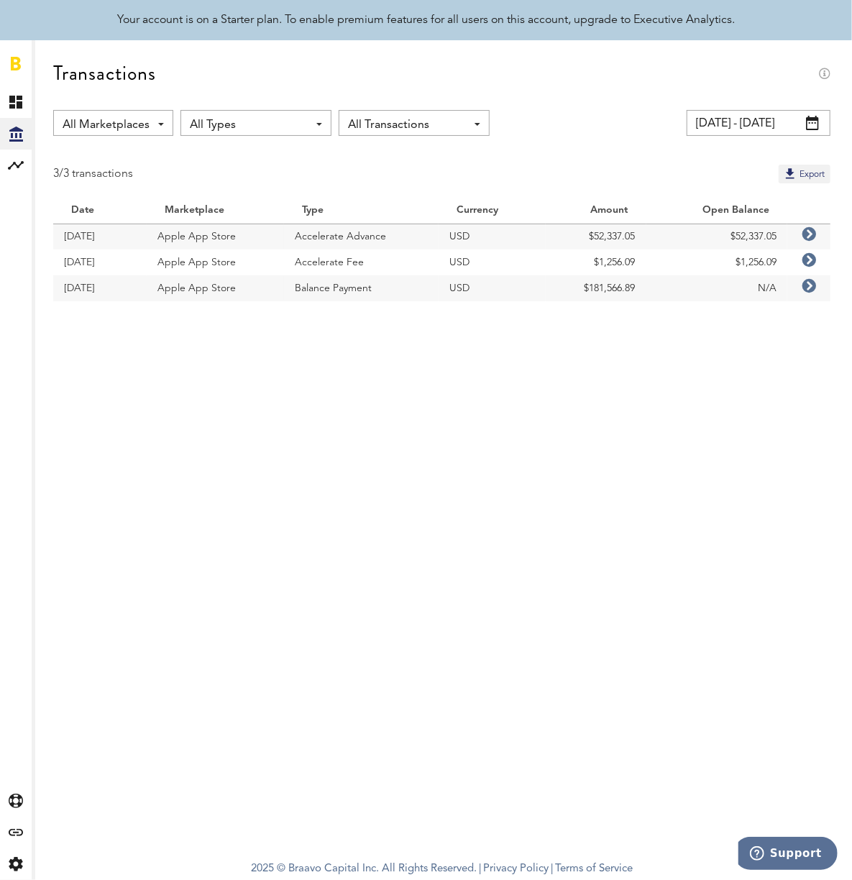
drag, startPoint x: 295, startPoint y: 234, endPoint x: 389, endPoint y: 237, distance: 94.2
click at [389, 237] on td "Accelerate Advance" at bounding box center [361, 236] width 155 height 26
copy td "Accelerate Advance"
